Goal: Task Accomplishment & Management: Manage account settings

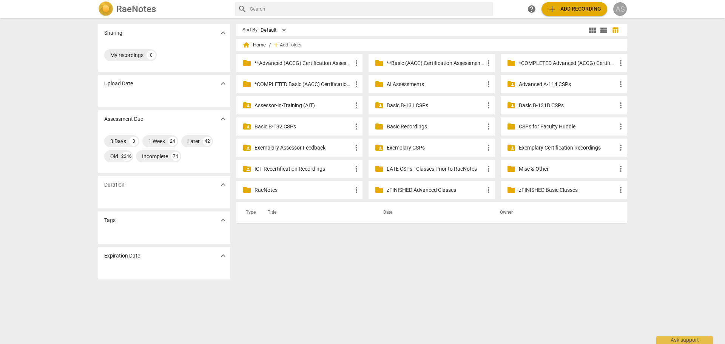
click at [618, 13] on div "AS" at bounding box center [620, 9] width 14 height 14
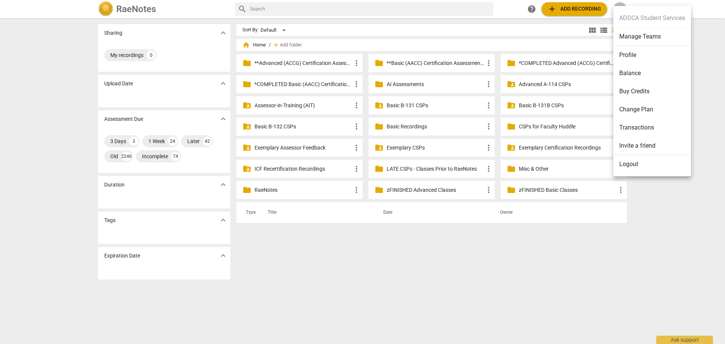
click at [621, 40] on li "Manage Teams" at bounding box center [652, 37] width 78 height 18
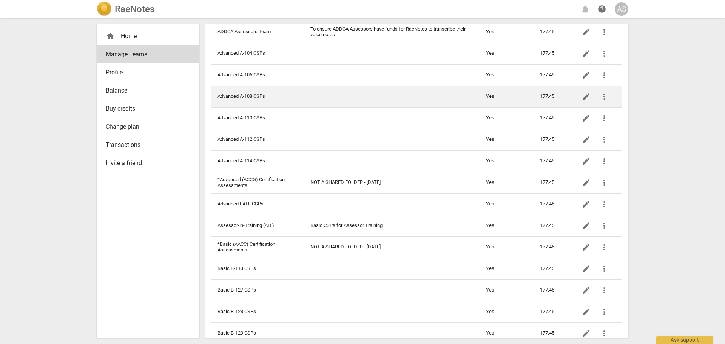
scroll to position [151, 0]
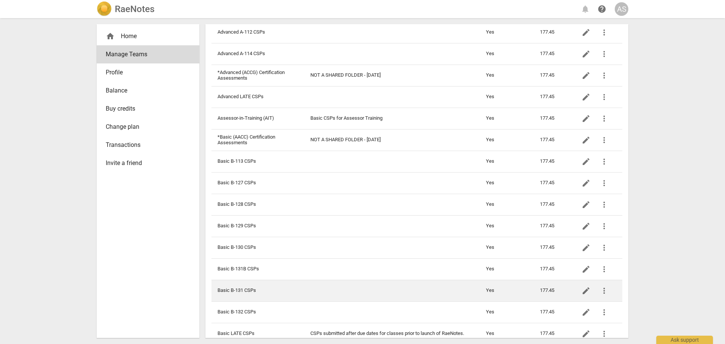
click at [252, 289] on td "Basic B-131 CSPs" at bounding box center [257, 291] width 93 height 22
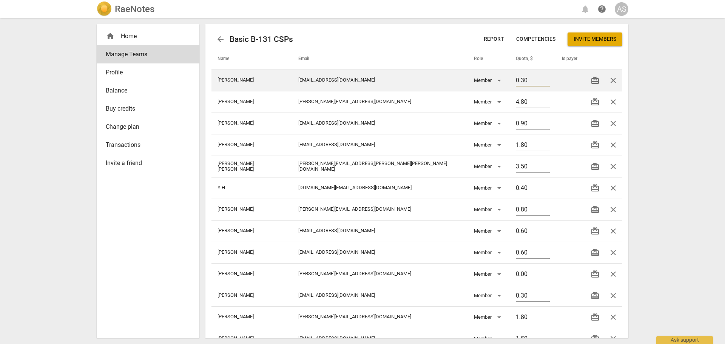
drag, startPoint x: 508, startPoint y: 85, endPoint x: 445, endPoint y: 89, distance: 62.8
click at [445, 89] on tr "[PERSON_NAME] [EMAIL_ADDRESS][DOMAIN_NAME] Member 0.30 redeem close" at bounding box center [416, 80] width 411 height 22
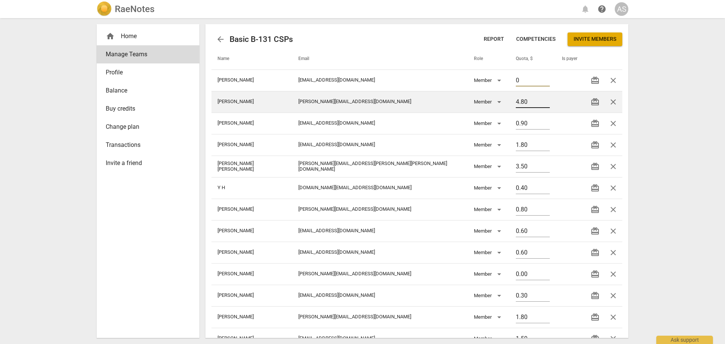
type input "0"
drag, startPoint x: 502, startPoint y: 105, endPoint x: 466, endPoint y: 105, distance: 35.5
click at [466, 105] on tr "[PERSON_NAME] [PERSON_NAME][EMAIL_ADDRESS][DOMAIN_NAME] Member 4.80 redeem close" at bounding box center [416, 102] width 411 height 22
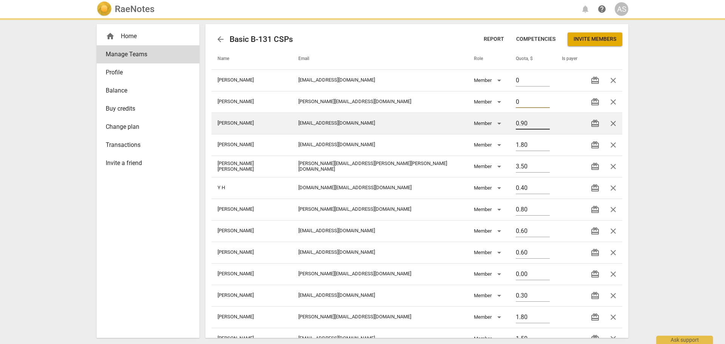
type input "0"
drag, startPoint x: 507, startPoint y: 125, endPoint x: 466, endPoint y: 131, distance: 40.8
click at [463, 129] on tr "[PERSON_NAME] [EMAIL_ADDRESS][DOMAIN_NAME] Member 0.90 redeem close" at bounding box center [416, 123] width 411 height 22
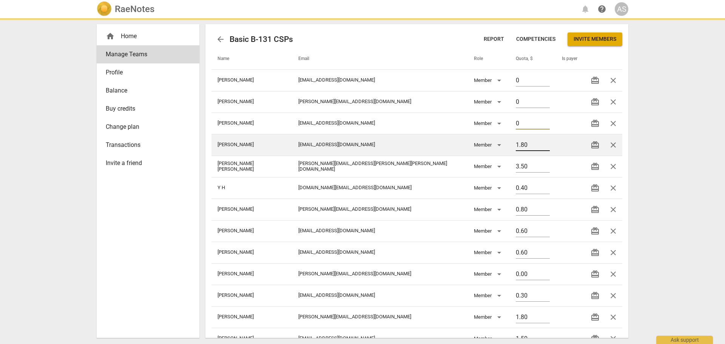
type input "0"
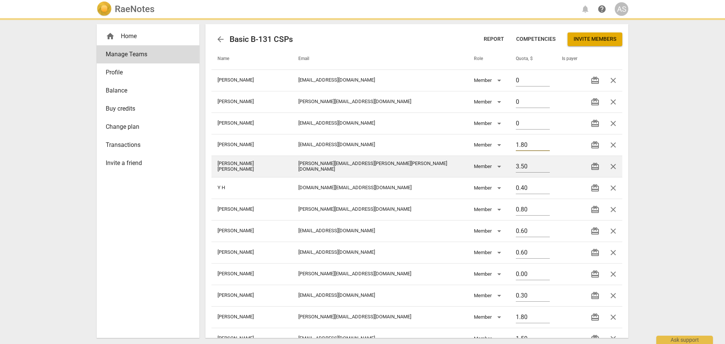
drag, startPoint x: 512, startPoint y: 143, endPoint x: 490, endPoint y: 162, distance: 29.5
click at [439, 144] on tr "[PERSON_NAME] [PERSON_NAME][EMAIL_ADDRESS][DOMAIN_NAME] Member 1.80 redeem close" at bounding box center [416, 145] width 411 height 22
type input "0.00"
type input "0"
drag, startPoint x: 516, startPoint y: 165, endPoint x: 468, endPoint y: 165, distance: 47.6
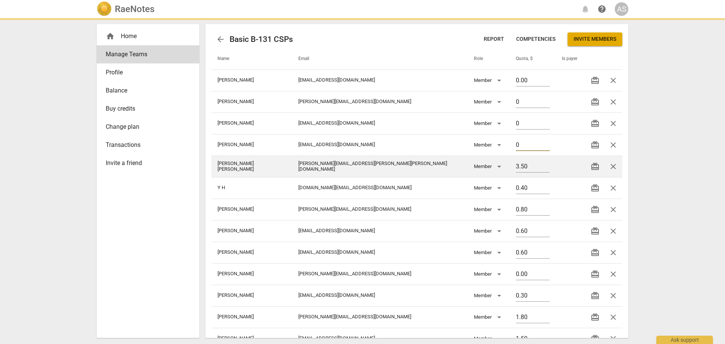
click at [468, 165] on tr "[PERSON_NAME] [PERSON_NAME] [PERSON_NAME][EMAIL_ADDRESS][PERSON_NAME][PERSON_NA…" at bounding box center [416, 166] width 411 height 22
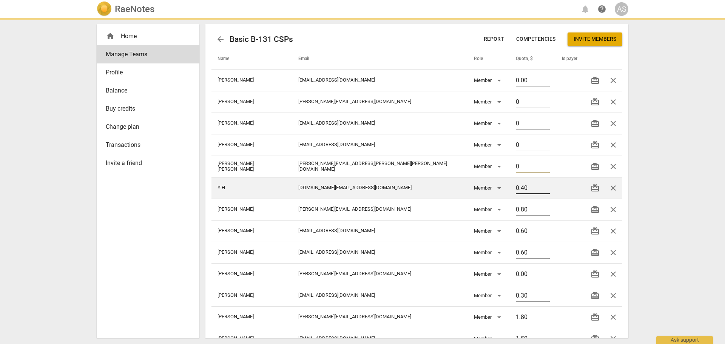
type input "0"
drag, startPoint x: 507, startPoint y: 188, endPoint x: 473, endPoint y: 188, distance: 33.6
click at [473, 188] on tr "Y H [DOMAIN_NAME][EMAIL_ADDRESS][DOMAIN_NAME] Member 0.40 redeem close" at bounding box center [416, 188] width 411 height 22
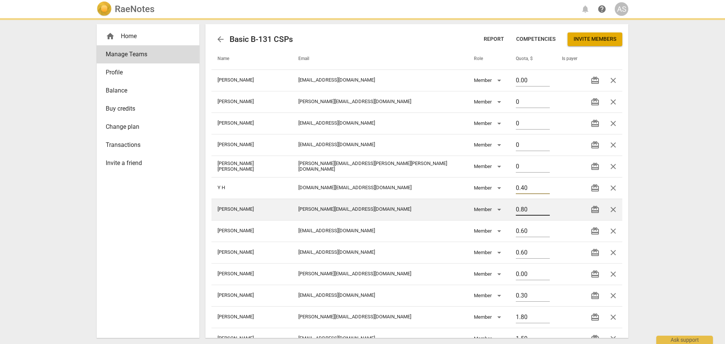
type input "0"
type input "0.00"
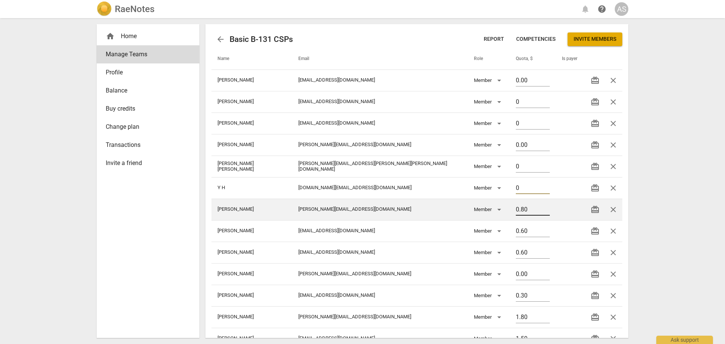
type input "0"
drag, startPoint x: 506, startPoint y: 208, endPoint x: 476, endPoint y: 209, distance: 31.0
click at [476, 209] on tr "[PERSON_NAME] [PERSON_NAME][EMAIL_ADDRESS][DOMAIN_NAME] Member 0.80 redeem close" at bounding box center [416, 210] width 411 height 22
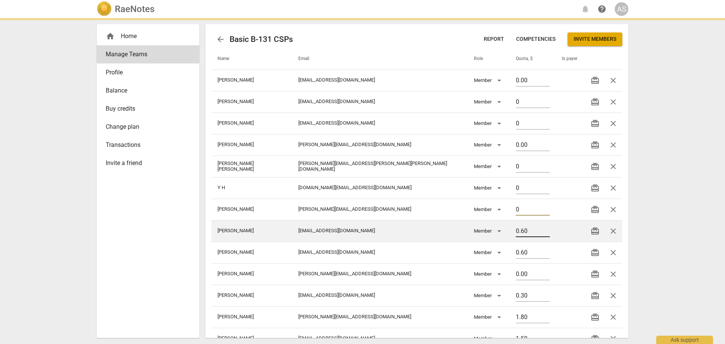
type input "0"
drag, startPoint x: 513, startPoint y: 236, endPoint x: 481, endPoint y: 235, distance: 32.5
click at [481, 235] on tr "[PERSON_NAME] [PERSON_NAME][EMAIL_ADDRESS][DOMAIN_NAME] Member 0.60 redeem close" at bounding box center [416, 231] width 411 height 22
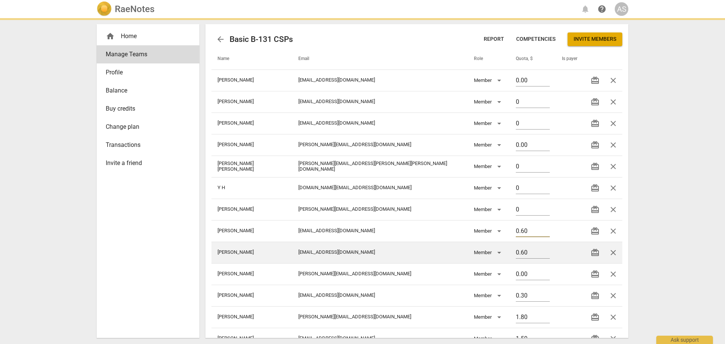
type input "0"
type input "0.00"
type input "0"
drag, startPoint x: 511, startPoint y: 249, endPoint x: 473, endPoint y: 253, distance: 37.5
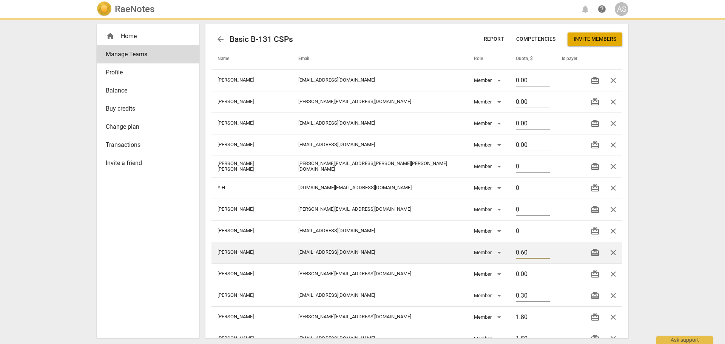
click at [473, 253] on tr "[PERSON_NAME] [EMAIL_ADDRESS][DOMAIN_NAME] Member 0.60 redeem close" at bounding box center [416, 253] width 411 height 22
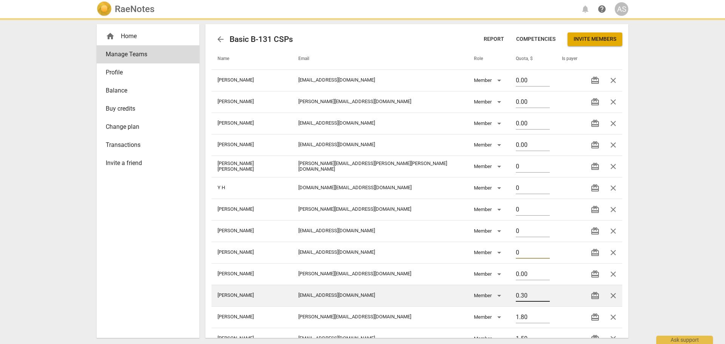
type input "0"
drag, startPoint x: 508, startPoint y: 297, endPoint x: 477, endPoint y: 297, distance: 30.9
click at [478, 297] on tr "[PERSON_NAME] [EMAIL_ADDRESS][DOMAIN_NAME] Member 0.30 redeem close" at bounding box center [416, 296] width 411 height 22
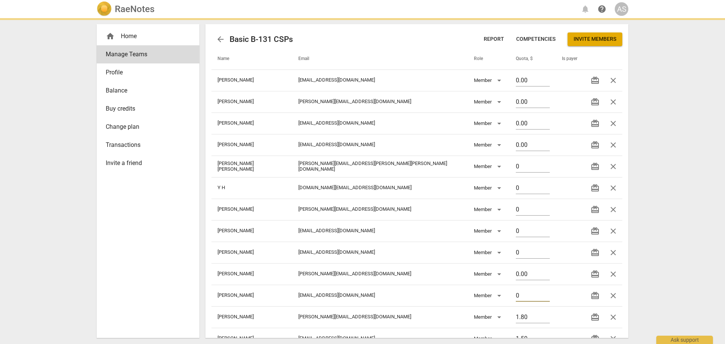
type input "0"
drag, startPoint x: 692, startPoint y: 284, endPoint x: 668, endPoint y: 277, distance: 24.7
click at [693, 284] on div "RaeNotes notifications help AS home Home Manage Teams Profile Balance Buy credi…" at bounding box center [362, 172] width 725 height 344
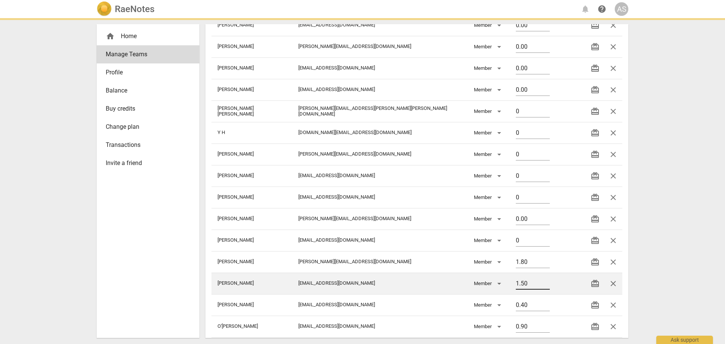
type input "0.00"
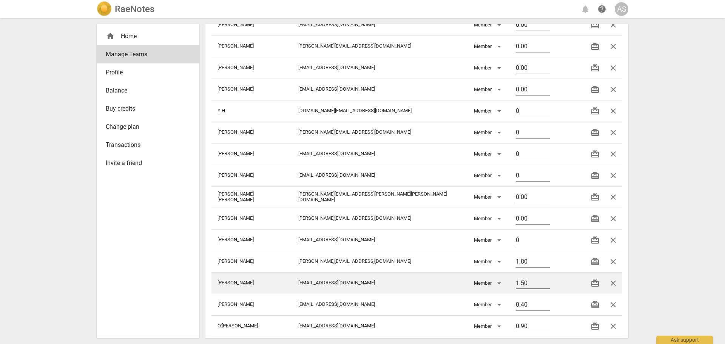
scroll to position [75, 0]
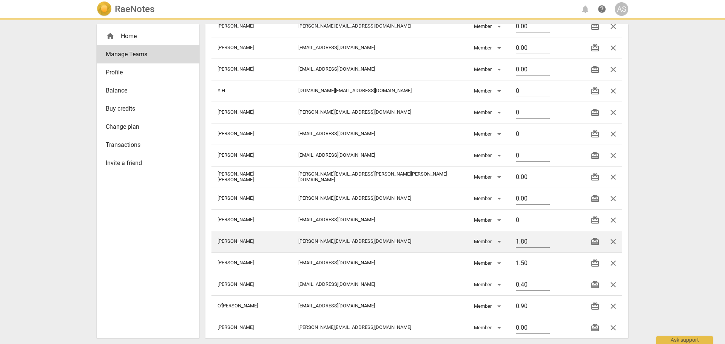
drag, startPoint x: 509, startPoint y: 246, endPoint x: 468, endPoint y: 244, distance: 41.2
click at [468, 244] on tr "[PERSON_NAME] [PERSON_NAME][EMAIL_ADDRESS][DOMAIN_NAME] Member 1.80 redeem close" at bounding box center [416, 242] width 411 height 22
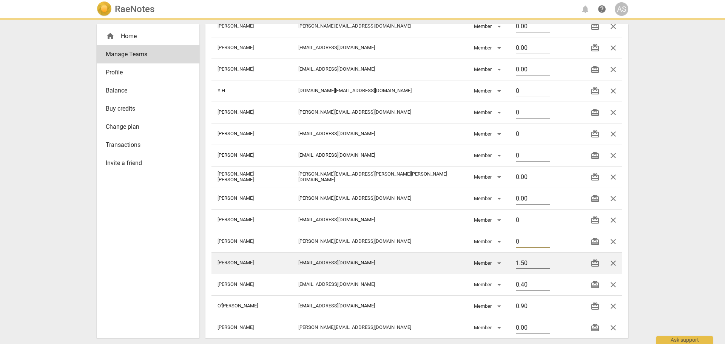
type input "0"
drag, startPoint x: 505, startPoint y: 265, endPoint x: 468, endPoint y: 262, distance: 37.1
click at [468, 262] on tr "[PERSON_NAME] [EMAIL_ADDRESS][DOMAIN_NAME] Member 1.50 redeem close" at bounding box center [416, 263] width 411 height 22
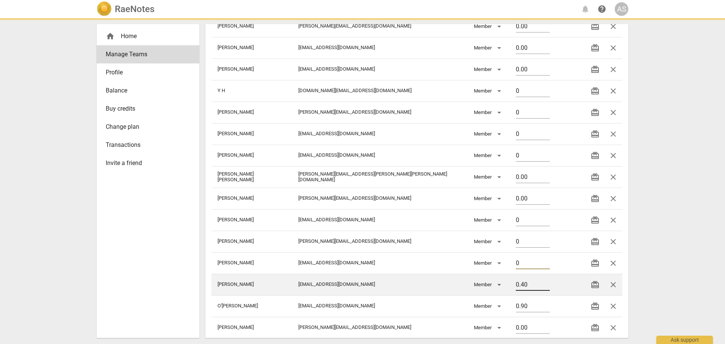
type input "0"
type input "0.00"
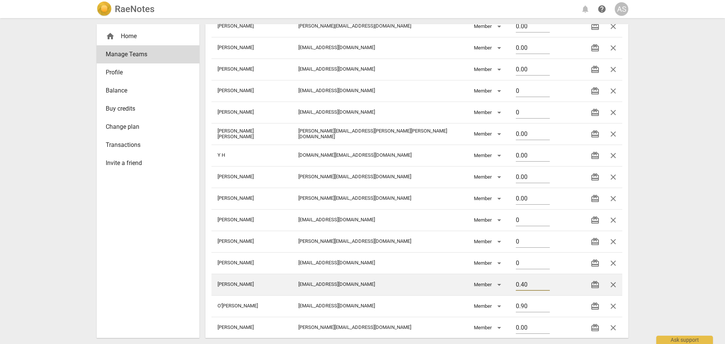
drag, startPoint x: 515, startPoint y: 285, endPoint x: 462, endPoint y: 283, distance: 52.9
click at [462, 283] on tr "[PERSON_NAME] [PERSON_NAME][EMAIL_ADDRESS][DOMAIN_NAME] Member 0.40 redeem close" at bounding box center [416, 285] width 411 height 22
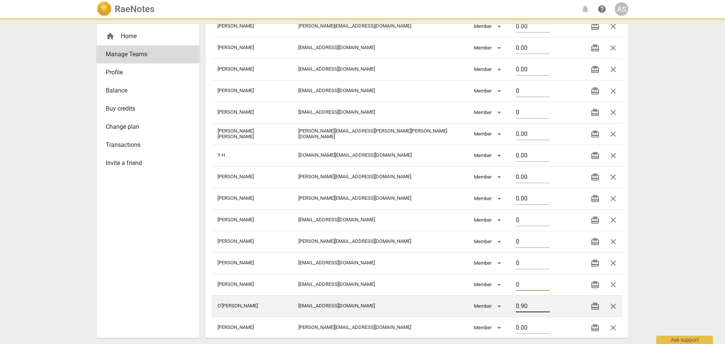
type input "0"
drag, startPoint x: 495, startPoint y: 307, endPoint x: 489, endPoint y: 308, distance: 6.5
click at [469, 308] on tr "O'[PERSON_NAME] [PERSON_NAME][EMAIL_ADDRESS][DOMAIN_NAME] Member 0.90 redeem cl…" at bounding box center [416, 306] width 411 height 22
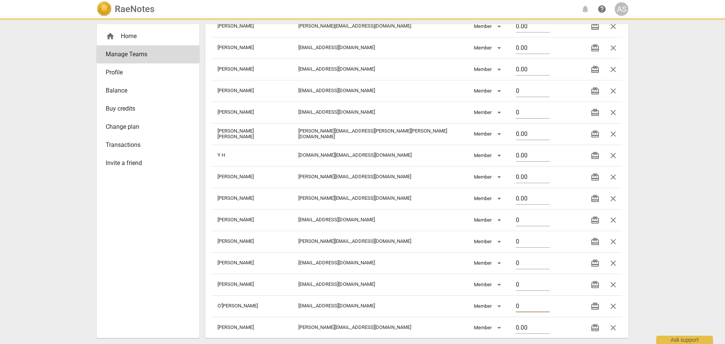
type input "0"
click at [657, 290] on div "RaeNotes notifications help AS home Home Manage Teams Profile Balance Buy credi…" at bounding box center [362, 172] width 725 height 344
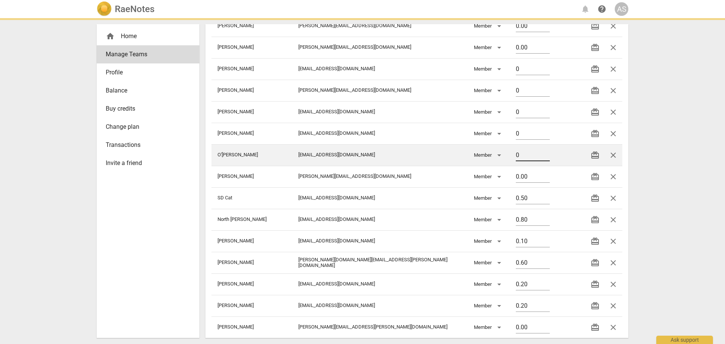
type input "0.00"
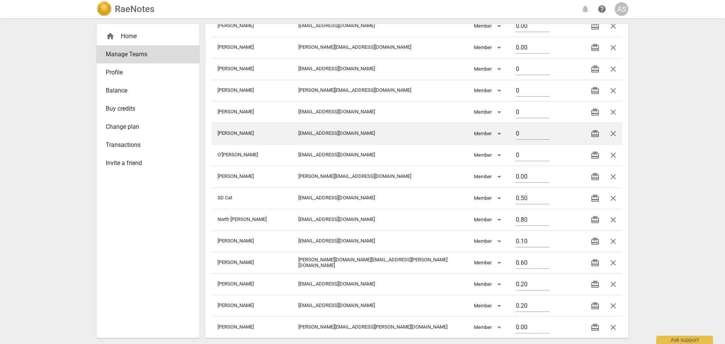
scroll to position [183, 0]
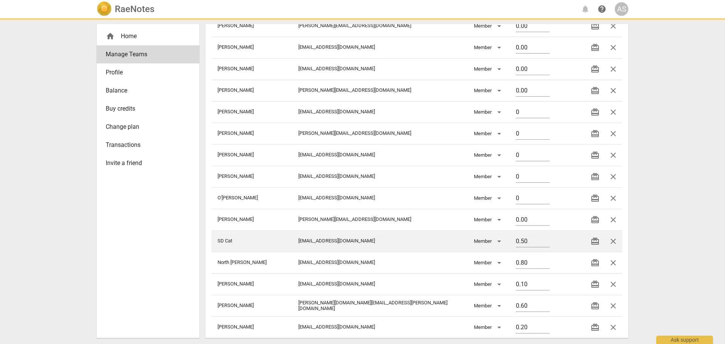
drag, startPoint x: 468, startPoint y: 242, endPoint x: 460, endPoint y: 241, distance: 8.3
click at [460, 241] on tr "SD Cat [EMAIL_ADDRESS][DOMAIN_NAME] Member 0.50 redeem close" at bounding box center [416, 241] width 411 height 22
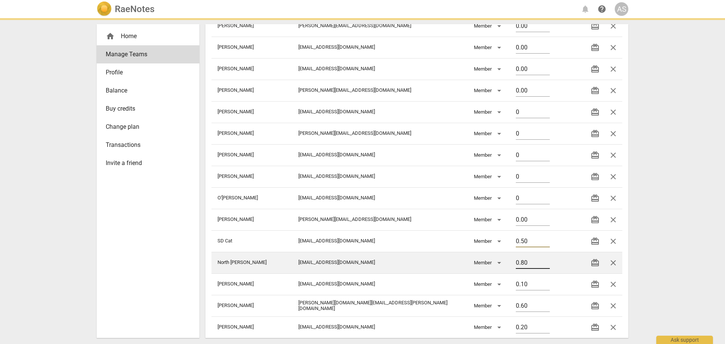
type input "0"
type input "0.00"
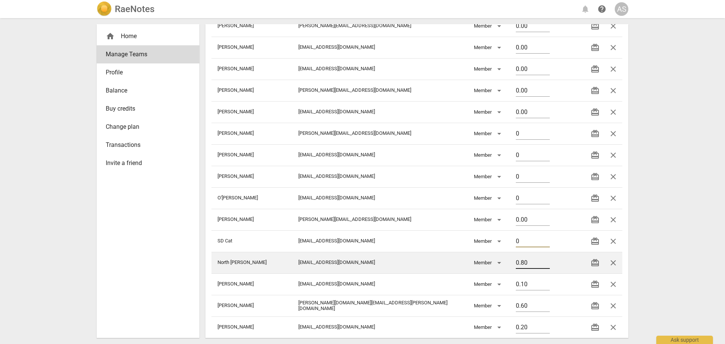
type input "0"
drag, startPoint x: 509, startPoint y: 262, endPoint x: 471, endPoint y: 261, distance: 38.9
click at [471, 261] on tr "North [PERSON_NAME] [EMAIL_ADDRESS][DOMAIN_NAME] Member 0.80 redeem close" at bounding box center [416, 263] width 411 height 22
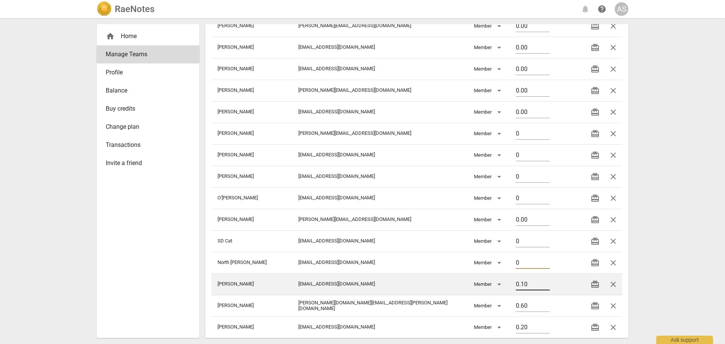
type input "0"
drag, startPoint x: 507, startPoint y: 286, endPoint x: 469, endPoint y: 288, distance: 38.1
click at [467, 286] on tr "[PERSON_NAME] [EMAIL_ADDRESS][DOMAIN_NAME] Member 0.10 redeem close" at bounding box center [416, 284] width 411 height 22
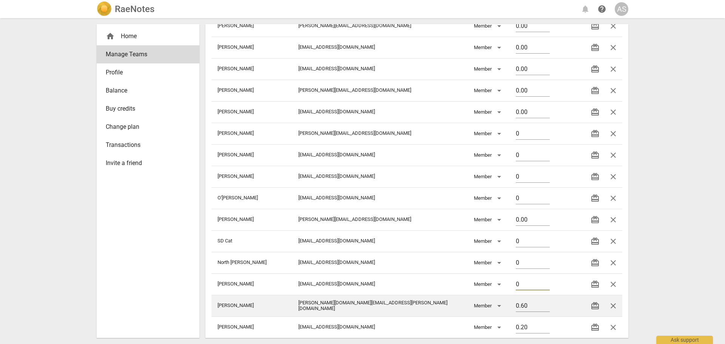
type input "0"
click at [476, 306] on tr "[PERSON_NAME] [PERSON_NAME][DOMAIN_NAME][EMAIL_ADDRESS][PERSON_NAME][DOMAIN_NAM…" at bounding box center [416, 306] width 411 height 22
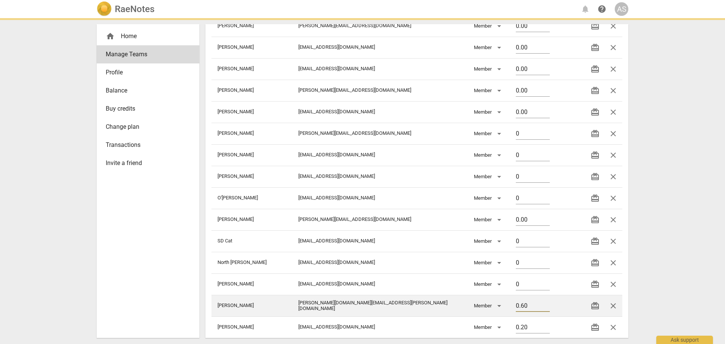
type input "0"
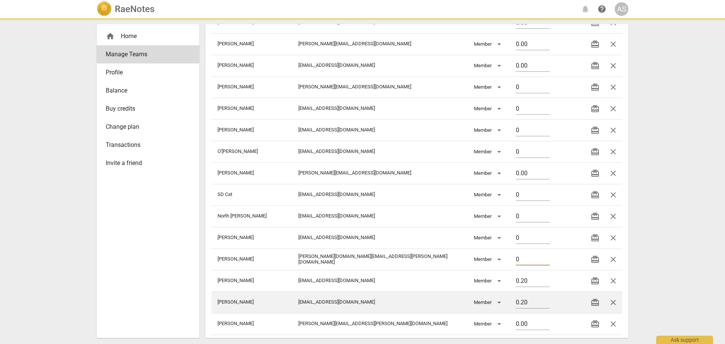
scroll to position [259, 0]
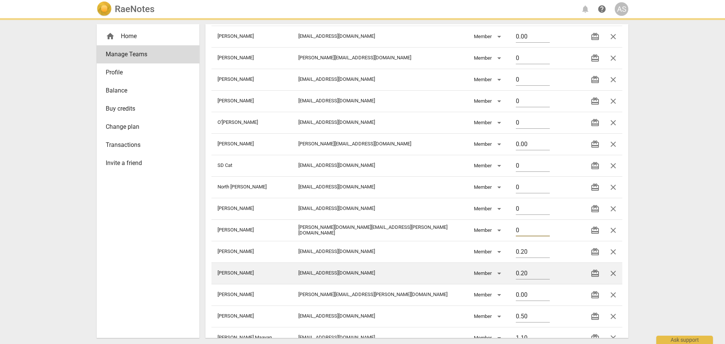
type input "0.00"
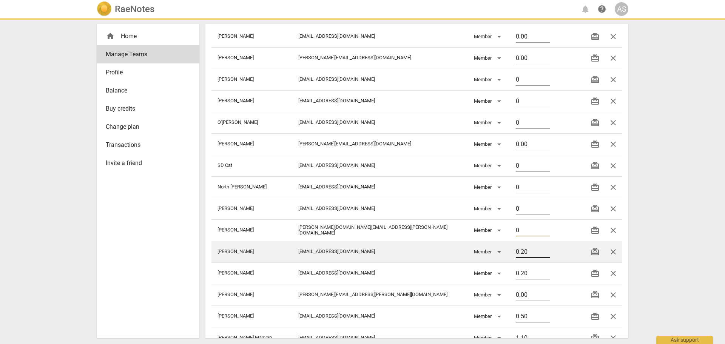
type input "0"
drag, startPoint x: 506, startPoint y: 254, endPoint x: 466, endPoint y: 254, distance: 40.8
click at [463, 252] on tr "[PERSON_NAME] [EMAIL_ADDRESS][DOMAIN_NAME] Member 0.20 redeem close" at bounding box center [416, 252] width 411 height 22
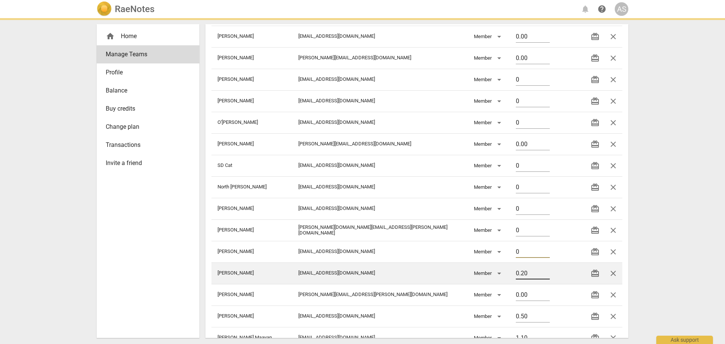
type input "0"
type input "0.00"
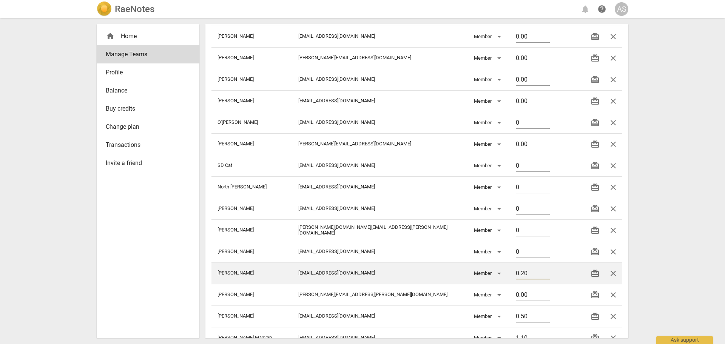
drag, startPoint x: 509, startPoint y: 275, endPoint x: 464, endPoint y: 271, distance: 44.7
click at [461, 271] on tr "[PERSON_NAME] [EMAIL_ADDRESS][DOMAIN_NAME] Member 0.20 redeem close" at bounding box center [416, 273] width 411 height 22
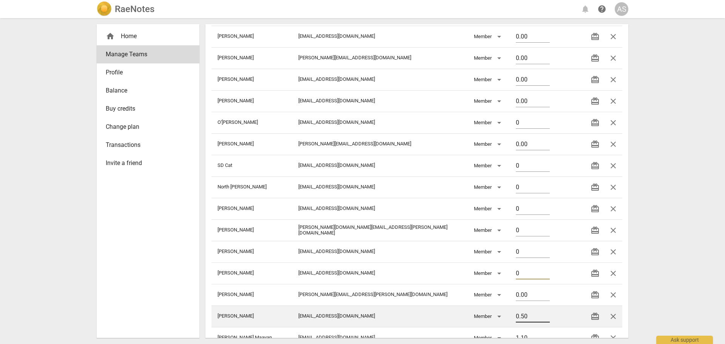
type input "0"
drag, startPoint x: 512, startPoint y: 315, endPoint x: 470, endPoint y: 312, distance: 42.7
click at [470, 312] on tr "[PERSON_NAME] [EMAIL_ADDRESS][DOMAIN_NAME] Member 0.50 redeem close" at bounding box center [416, 316] width 411 height 22
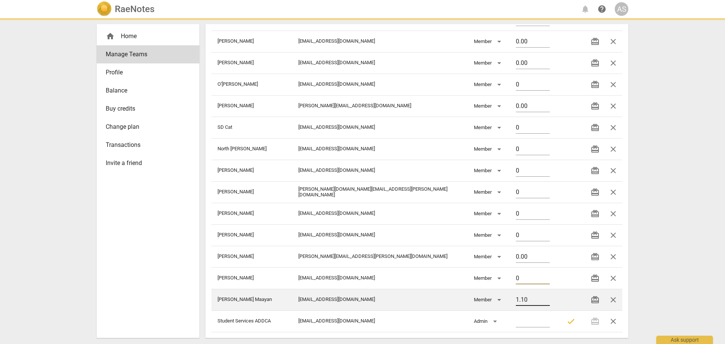
scroll to position [297, 0]
type input "0"
drag, startPoint x: 515, startPoint y: 300, endPoint x: 468, endPoint y: 297, distance: 46.9
click at [468, 297] on tr "[PERSON_NAME] [EMAIL_ADDRESS][DOMAIN_NAME] Member 1.10 redeem close" at bounding box center [416, 299] width 411 height 22
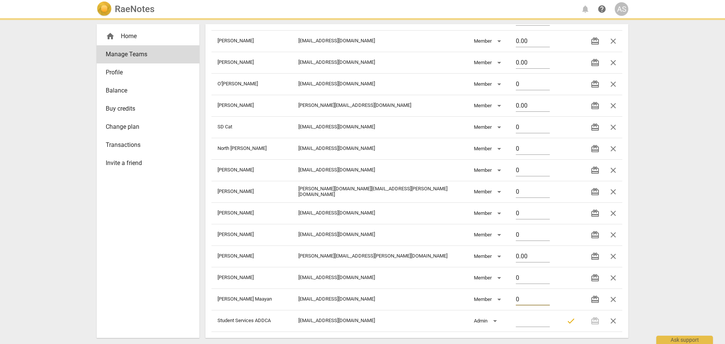
type input "0"
click at [673, 279] on div "RaeNotes notifications help AS home Home Manage Teams Profile Balance Buy credi…" at bounding box center [362, 172] width 725 height 344
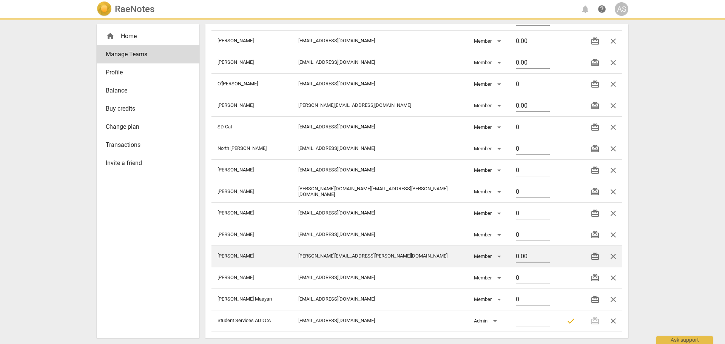
type input "0.00"
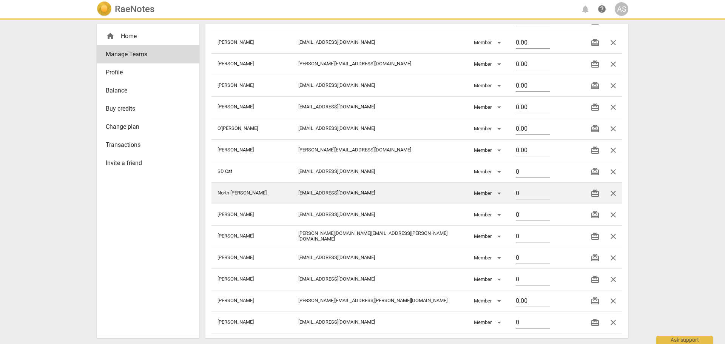
type input "0.00"
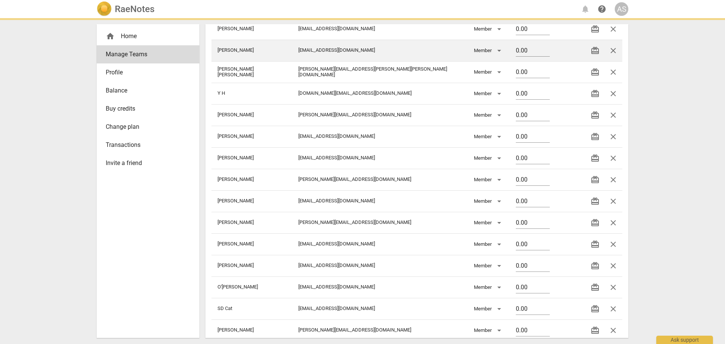
scroll to position [0, 0]
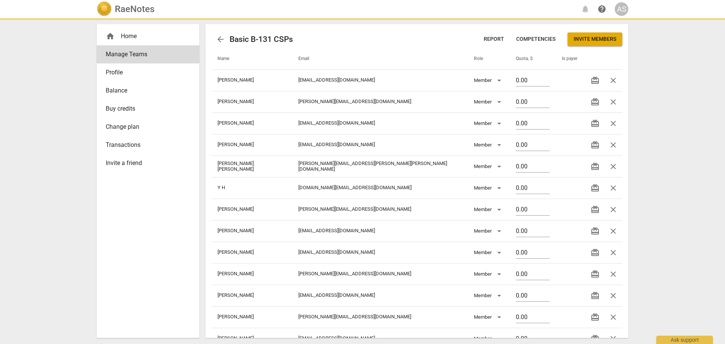
type input "0.00"
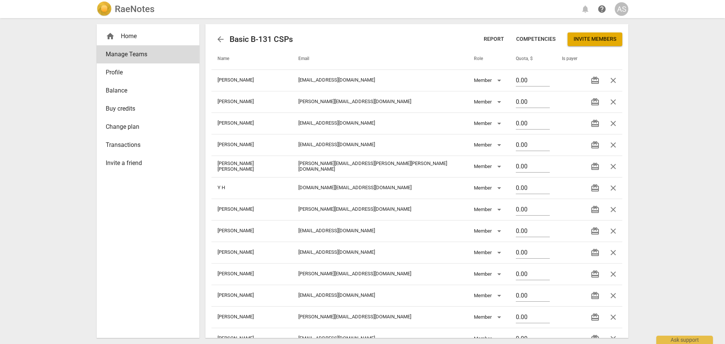
type input "0.00"
